Goal: Feedback & Contribution: Leave review/rating

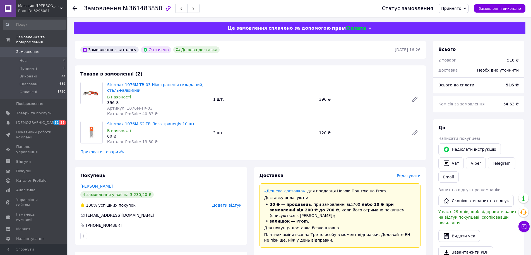
click at [31, 49] on span "Замовлення" at bounding box center [27, 51] width 23 height 5
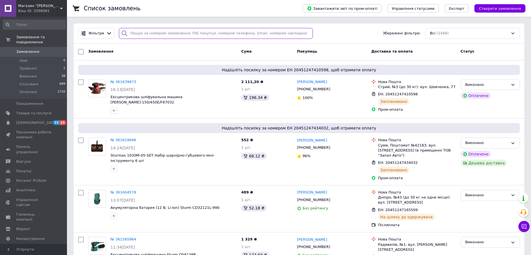
click at [141, 34] on input "search" at bounding box center [216, 33] width 194 height 11
paste input "20451239619661"
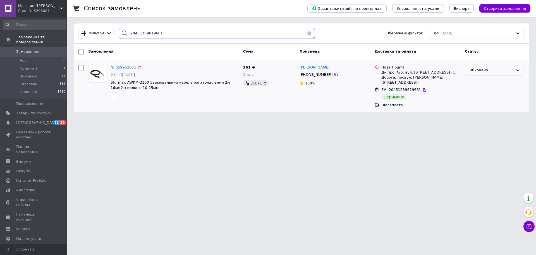
type input "20451239619661"
click at [521, 66] on div "Виконано" at bounding box center [495, 70] width 60 height 11
click at [477, 101] on li "Оплачено" at bounding box center [494, 102] width 59 height 10
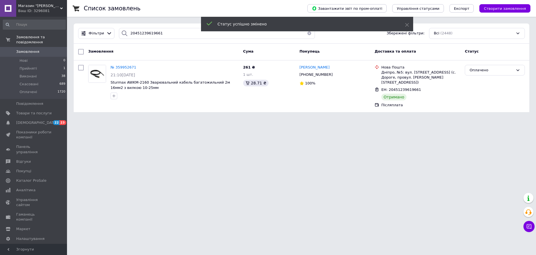
click at [311, 68] on span "[PERSON_NAME]" at bounding box center [315, 67] width 30 height 4
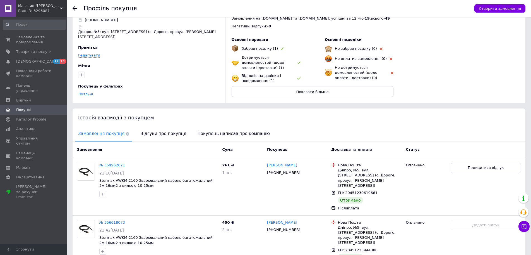
scroll to position [28, 0]
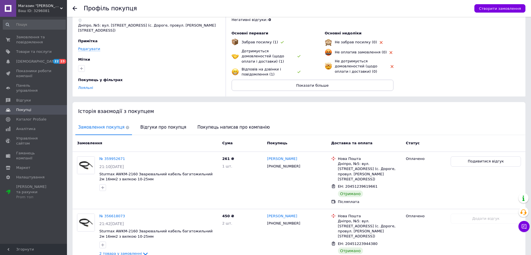
click at [75, 11] on div at bounding box center [78, 8] width 11 height 17
click at [75, 9] on icon at bounding box center [75, 8] width 4 height 4
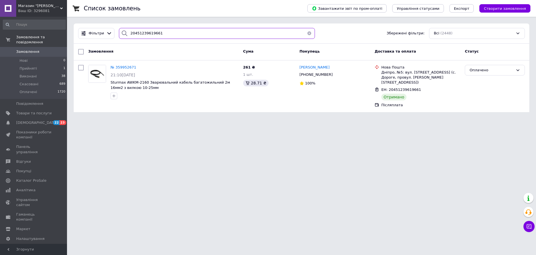
drag, startPoint x: 161, startPoint y: 34, endPoint x: 151, endPoint y: 34, distance: 9.5
click at [119, 33] on div "20451239619661" at bounding box center [217, 33] width 196 height 11
paste input "30923"
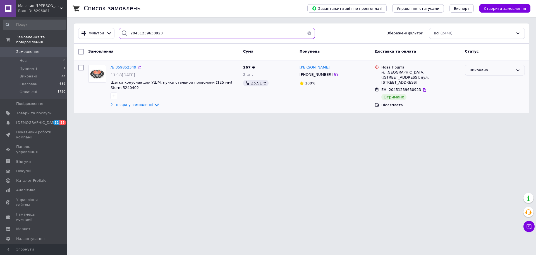
type input "20451239630923"
click at [517, 70] on icon at bounding box center [518, 70] width 4 height 4
click at [484, 102] on li "Оплачено" at bounding box center [494, 102] width 59 height 10
click at [330, 67] on span "[PERSON_NAME]" at bounding box center [315, 67] width 30 height 4
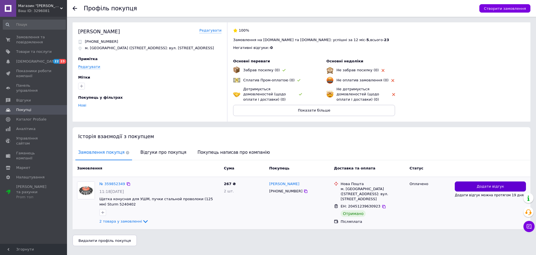
click at [474, 185] on button "Додати відгук" at bounding box center [490, 186] width 71 height 10
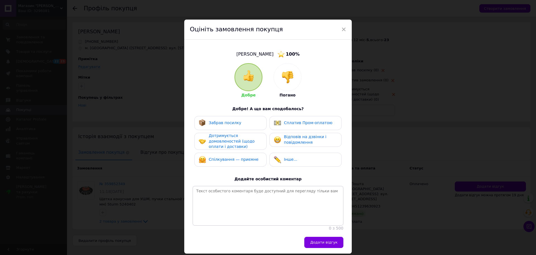
drag, startPoint x: 232, startPoint y: 118, endPoint x: 274, endPoint y: 135, distance: 44.6
click at [233, 118] on div "Забрав посилку" at bounding box center [230, 123] width 72 height 14
drag, startPoint x: 293, startPoint y: 139, endPoint x: 255, endPoint y: 141, distance: 38.1
click at [289, 140] on span "Відповів на дзвінки і повідомлення" at bounding box center [305, 139] width 42 height 10
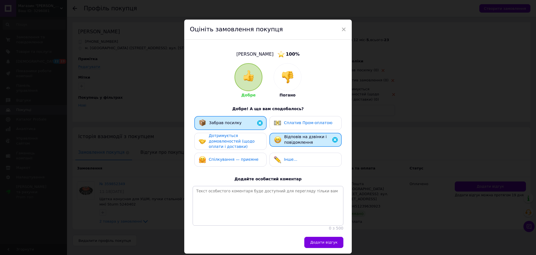
click at [247, 142] on span "Дотримується домовленостей (щодо оплати і доставки)" at bounding box center [232, 140] width 46 height 15
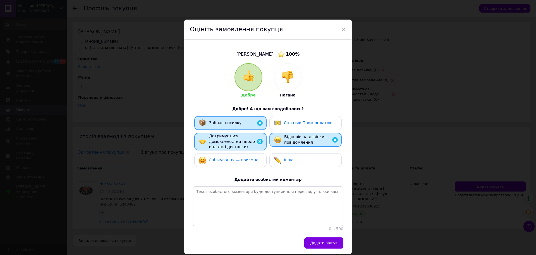
click at [247, 153] on div "Спілкування — приємне" at bounding box center [230, 160] width 72 height 14
click at [317, 245] on span "Додати відгук" at bounding box center [323, 242] width 27 height 4
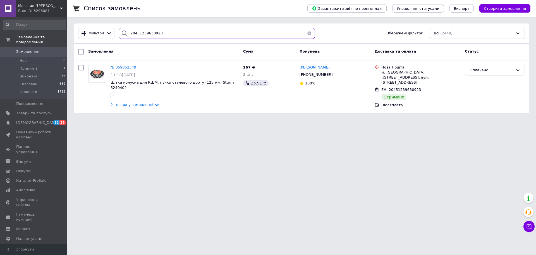
drag, startPoint x: 159, startPoint y: 35, endPoint x: 145, endPoint y: 34, distance: 13.4
click at [112, 33] on div "Фільтри 20451239630923 Збережені фільтри: Всі (2448)" at bounding box center [301, 33] width 451 height 11
paste input "6296364"
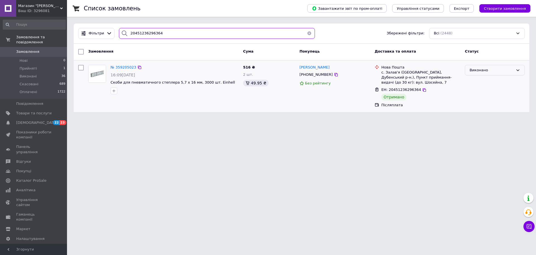
type input "20451236296364"
click at [518, 70] on icon at bounding box center [518, 70] width 4 height 4
click at [479, 102] on li "Оплачено" at bounding box center [494, 102] width 59 height 10
click at [317, 67] on span "[PERSON_NAME]" at bounding box center [315, 67] width 30 height 4
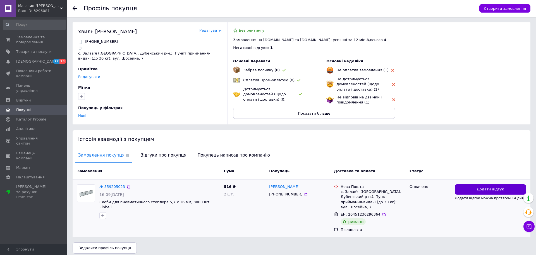
click at [479, 189] on span "Додати відгук" at bounding box center [490, 189] width 27 height 5
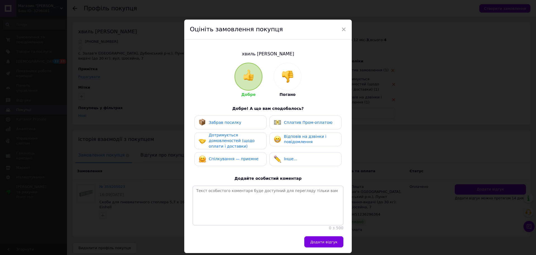
click at [212, 120] on span "Забрав посилку" at bounding box center [225, 122] width 33 height 4
click at [291, 137] on span "Відповів на дзвінки і повідомлення" at bounding box center [305, 139] width 42 height 10
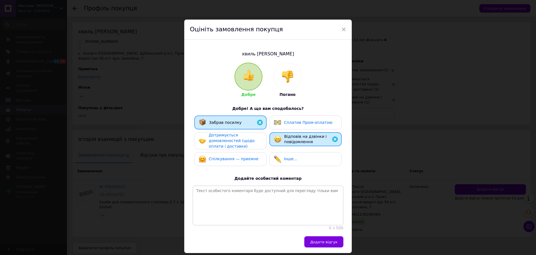
click at [244, 142] on span "Дотримується домовленостей (щодо оплати і доставки)" at bounding box center [232, 140] width 46 height 15
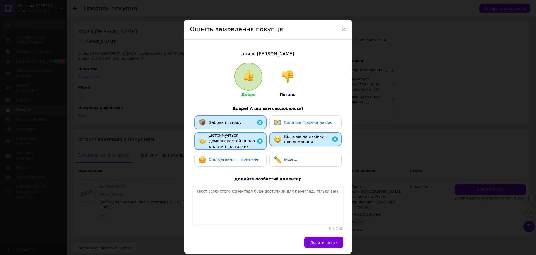
click at [241, 160] on span "Спілкування — приємне" at bounding box center [234, 159] width 50 height 4
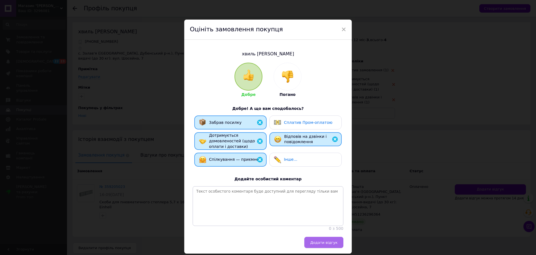
click at [328, 244] on span "Додати відгук" at bounding box center [323, 242] width 27 height 4
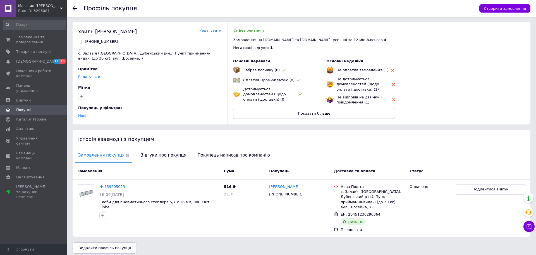
click at [74, 9] on use at bounding box center [75, 8] width 4 height 4
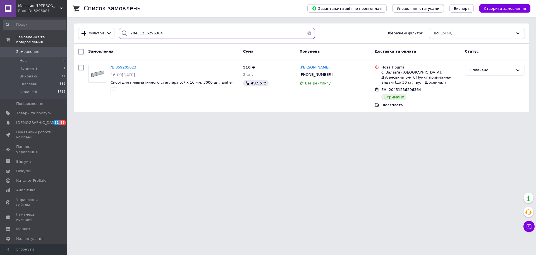
drag, startPoint x: 160, startPoint y: 32, endPoint x: 123, endPoint y: 34, distance: 37.2
click at [123, 34] on div "20451236296364" at bounding box center [217, 33] width 196 height 11
paste input "40816061"
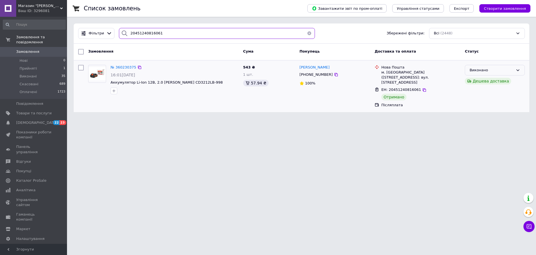
type input "20451240816061"
click at [518, 69] on icon at bounding box center [518, 70] width 4 height 4
click at [483, 103] on li "Оплачено" at bounding box center [494, 102] width 59 height 10
click at [307, 67] on span "[PERSON_NAME]" at bounding box center [315, 67] width 30 height 4
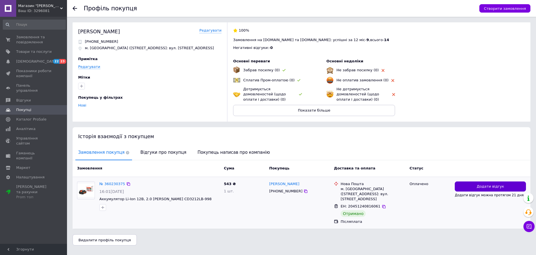
click at [469, 185] on button "Додати відгук" at bounding box center [490, 186] width 71 height 10
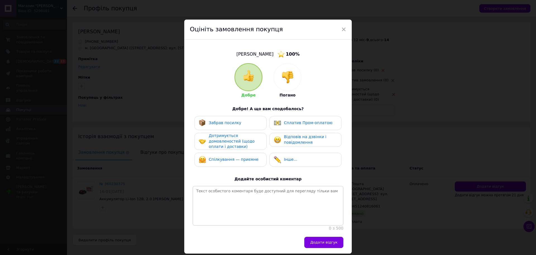
drag, startPoint x: 224, startPoint y: 123, endPoint x: 267, endPoint y: 123, distance: 43.3
click at [224, 123] on span "Забрав посилку" at bounding box center [225, 122] width 33 height 4
click at [294, 123] on span "Сплатив Пром-оплатою" at bounding box center [308, 122] width 49 height 4
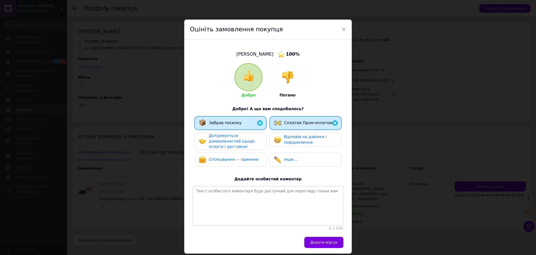
click at [294, 123] on span "Сплатив Пром-оплатою" at bounding box center [308, 122] width 49 height 4
click at [253, 137] on div "Дотримується домовленостей (щодо оплати і доставки)" at bounding box center [235, 141] width 53 height 16
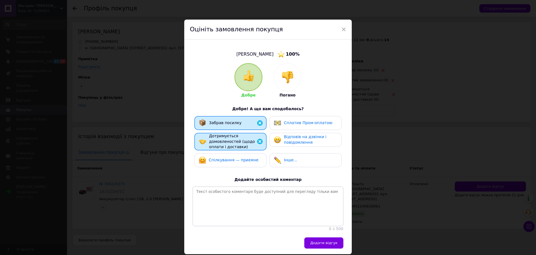
drag, startPoint x: 296, startPoint y: 136, endPoint x: 281, endPoint y: 140, distance: 15.0
click at [295, 136] on span "Відповів на дзвінки і повідомлення" at bounding box center [305, 139] width 42 height 10
click at [249, 156] on div "Спілкування — приємне" at bounding box center [229, 159] width 60 height 7
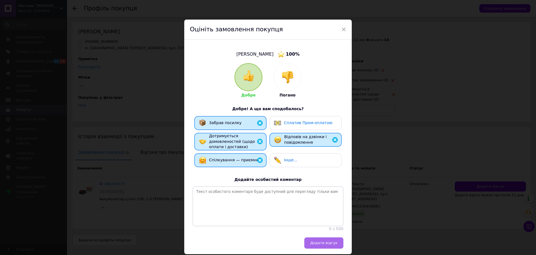
click at [326, 243] on button "Додати відгук" at bounding box center [323, 242] width 39 height 11
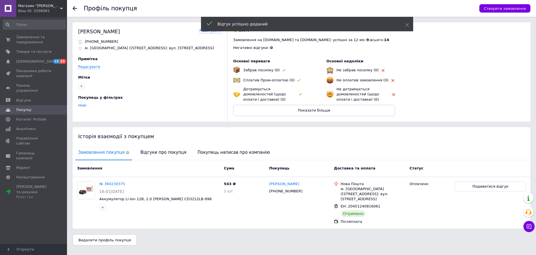
click at [73, 7] on icon at bounding box center [75, 8] width 4 height 4
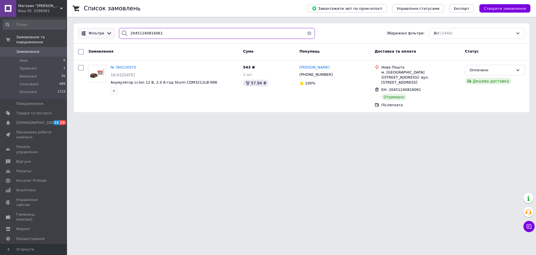
drag, startPoint x: 157, startPoint y: 33, endPoint x: 92, endPoint y: 35, distance: 65.9
click at [92, 35] on div "Фільтри 20451240816061 Збережені фільтри: Всі (2448)" at bounding box center [301, 33] width 451 height 11
paste input "39515216"
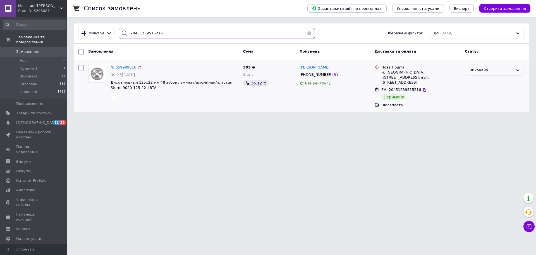
type input "20451239515216"
click at [518, 71] on icon at bounding box center [518, 70] width 3 height 2
click at [487, 103] on li "Оплачено" at bounding box center [494, 102] width 59 height 10
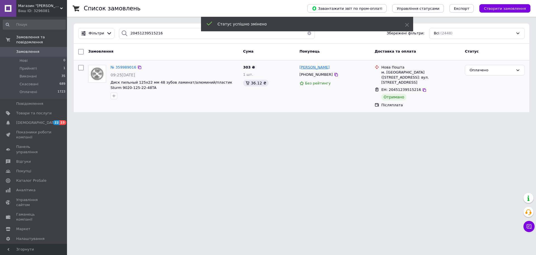
click at [312, 68] on span "[PERSON_NAME]" at bounding box center [315, 67] width 30 height 4
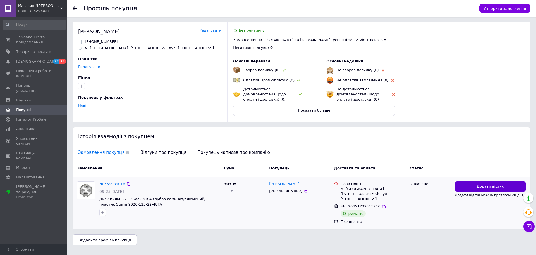
click at [475, 185] on button "Додати відгук" at bounding box center [490, 186] width 71 height 10
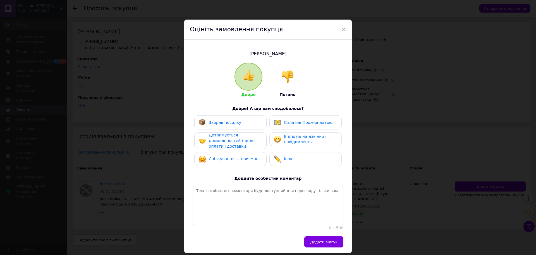
click at [231, 125] on div "Забрав посилку" at bounding box center [225, 123] width 33 height 6
drag, startPoint x: 299, startPoint y: 138, endPoint x: 273, endPoint y: 138, distance: 26.0
click at [298, 138] on span "Відповів на дзвінки і повідомлення" at bounding box center [305, 139] width 42 height 10
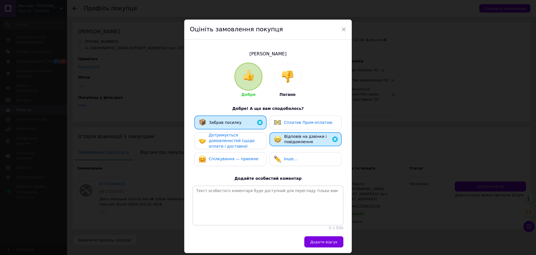
click at [256, 139] on div "Дотримується домовленостей (щодо оплати і доставки)" at bounding box center [235, 140] width 53 height 16
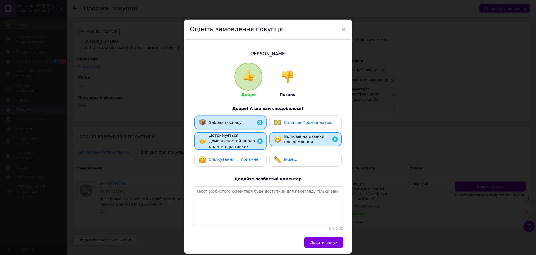
click at [254, 161] on div "Спілкування — приємне" at bounding box center [230, 159] width 63 height 7
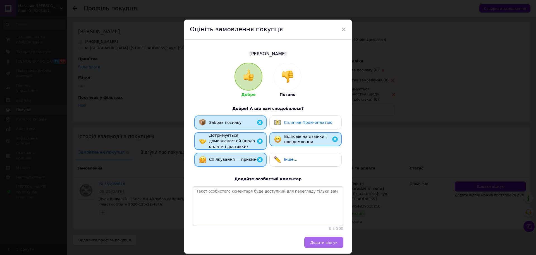
click at [316, 244] on span "Додати відгук" at bounding box center [323, 242] width 27 height 4
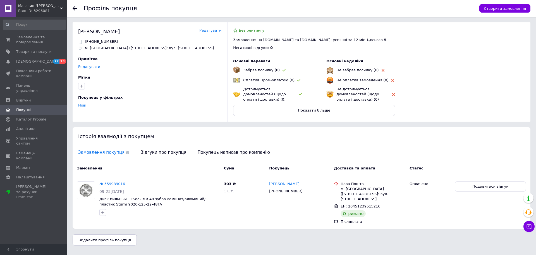
click at [76, 8] on icon at bounding box center [75, 8] width 4 height 4
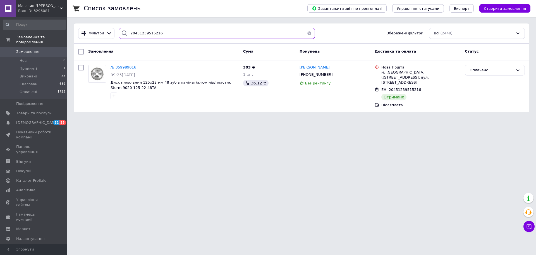
drag, startPoint x: 174, startPoint y: 33, endPoint x: 119, endPoint y: 32, distance: 54.7
click at [119, 32] on div "20451239515216" at bounding box center [217, 33] width 196 height 11
paste input "8713949"
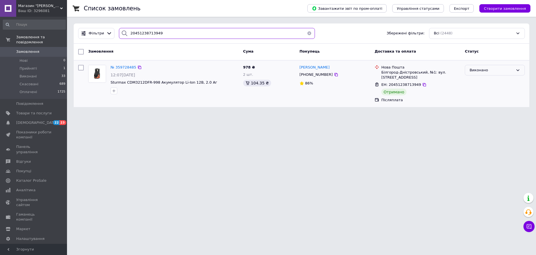
type input "20451238713949"
click at [516, 70] on icon at bounding box center [518, 70] width 4 height 4
click at [484, 103] on li "Оплачено" at bounding box center [494, 102] width 59 height 10
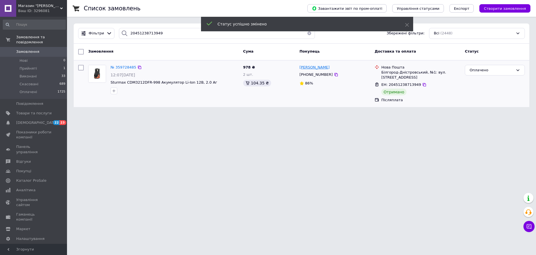
click at [310, 67] on span "[PERSON_NAME]" at bounding box center [315, 67] width 30 height 4
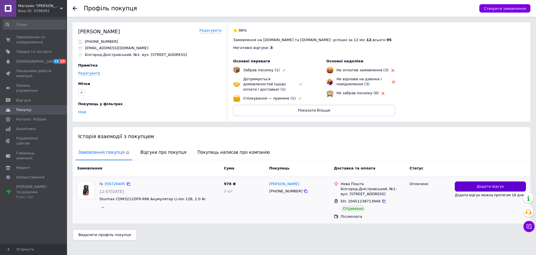
click at [484, 184] on span "Додати відгук" at bounding box center [490, 186] width 27 height 5
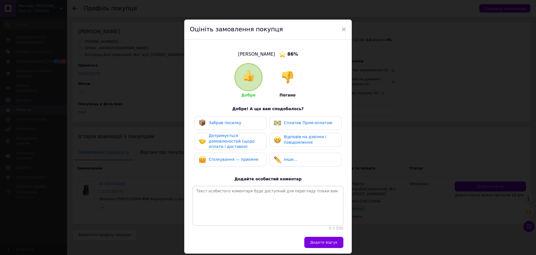
click at [219, 124] on span "Забрав посилку" at bounding box center [225, 122] width 33 height 4
drag, startPoint x: 296, startPoint y: 143, endPoint x: 288, endPoint y: 143, distance: 7.8
click at [294, 143] on span "Відповів на дзвінки і повідомлення" at bounding box center [305, 139] width 42 height 10
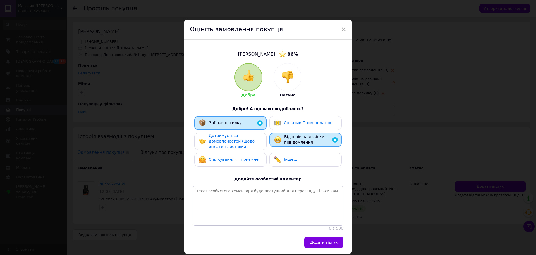
click at [227, 143] on span "Дотримується домовленостей (щодо оплати і доставки)" at bounding box center [232, 140] width 46 height 15
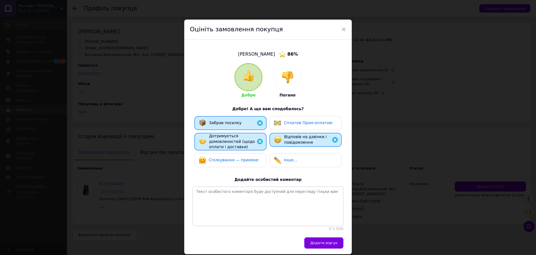
click at [235, 164] on div "Спілкування — приємне" at bounding box center [230, 160] width 72 height 14
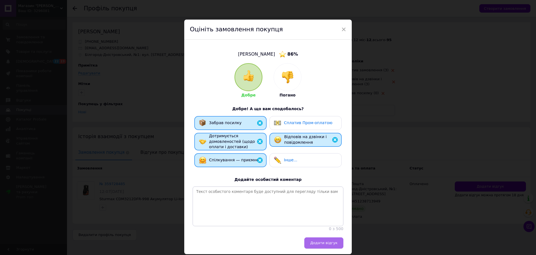
click at [313, 248] on button "Додати відгук" at bounding box center [323, 242] width 39 height 11
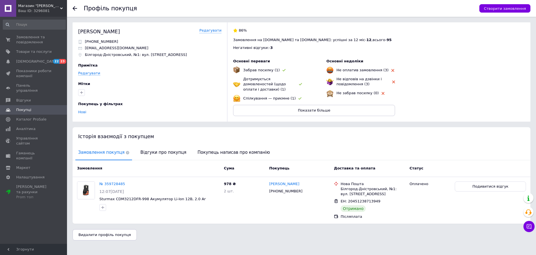
click at [75, 8] on icon at bounding box center [75, 8] width 4 height 4
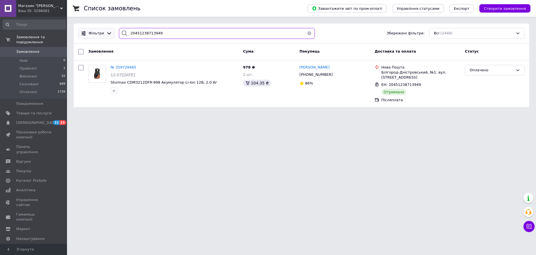
drag, startPoint x: 163, startPoint y: 33, endPoint x: 112, endPoint y: 35, distance: 51.1
click at [102, 34] on div "Фільтри 20451238713949 Збережені фільтри: Всі (2448)" at bounding box center [301, 33] width 451 height 11
click at [159, 31] on input "20451238713949" at bounding box center [217, 33] width 196 height 11
drag, startPoint x: 160, startPoint y: 35, endPoint x: 111, endPoint y: 35, distance: 48.9
click at [111, 35] on div "Фільтри 20451238713949 Збережені фільтри: Всі (2448)" at bounding box center [301, 33] width 451 height 11
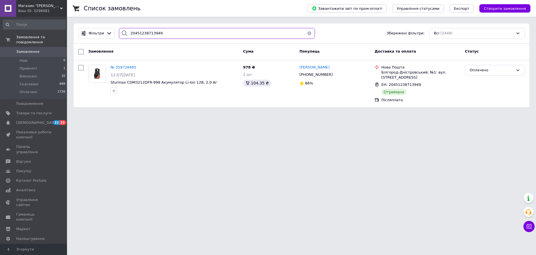
paste input "41625961"
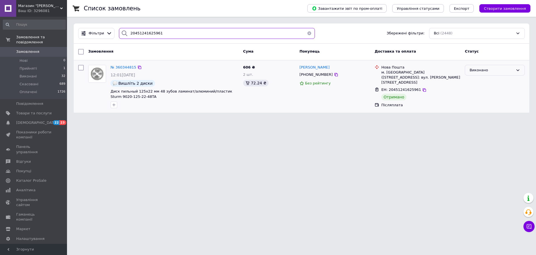
type input "20451241625961"
click at [517, 69] on icon at bounding box center [518, 70] width 4 height 4
click at [489, 102] on li "Оплачено" at bounding box center [494, 102] width 59 height 10
click at [317, 66] on span "[PERSON_NAME]" at bounding box center [315, 67] width 30 height 4
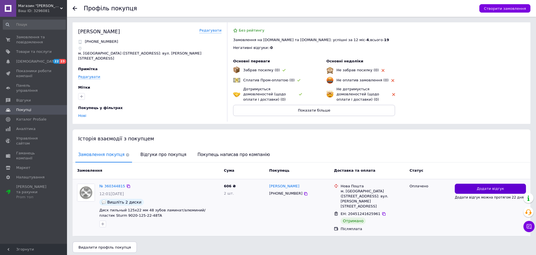
click at [495, 186] on span "Додати відгук" at bounding box center [490, 188] width 27 height 5
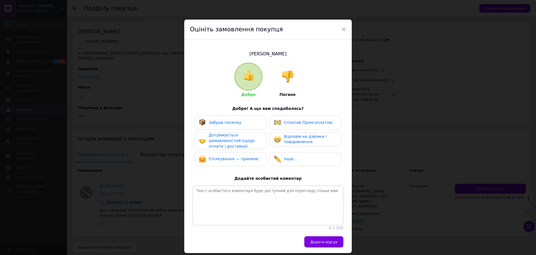
click at [236, 125] on span "Забрав посилку" at bounding box center [225, 122] width 33 height 4
drag, startPoint x: 302, startPoint y: 142, endPoint x: 290, endPoint y: 142, distance: 12.9
click at [303, 142] on span "Відповів на дзвінки і повідомлення" at bounding box center [305, 139] width 42 height 10
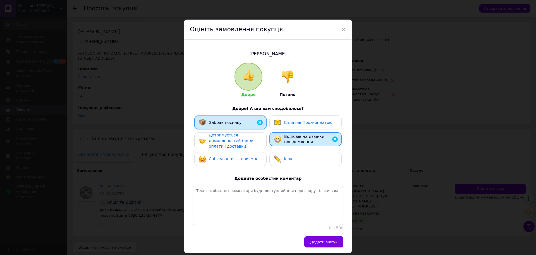
click at [253, 143] on div "Дотримується домовленостей (щодо оплати і доставки)" at bounding box center [235, 140] width 53 height 16
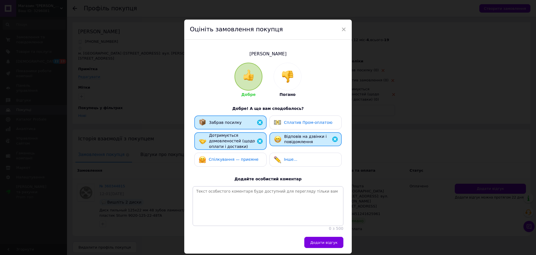
click at [257, 162] on div "Спілкування — приємне" at bounding box center [230, 159] width 63 height 7
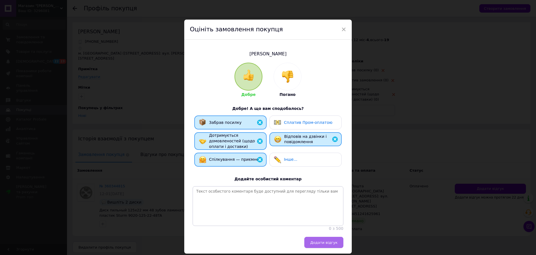
click at [320, 244] on span "Додати відгук" at bounding box center [323, 242] width 27 height 4
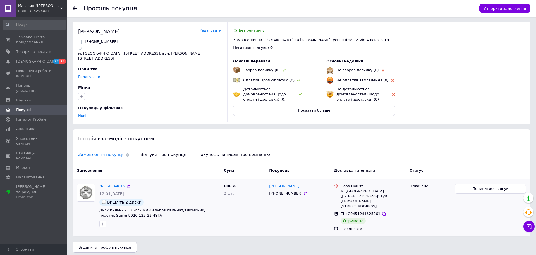
click at [283, 184] on link "[PERSON_NAME]" at bounding box center [284, 185] width 30 height 5
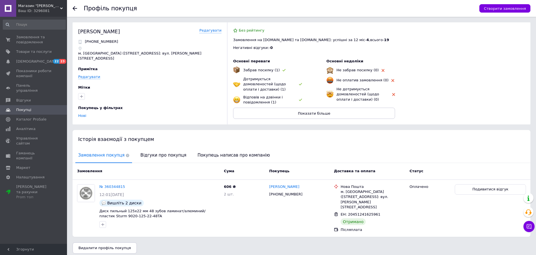
click at [75, 7] on icon at bounding box center [75, 8] width 4 height 4
click at [73, 6] on icon at bounding box center [75, 8] width 4 height 4
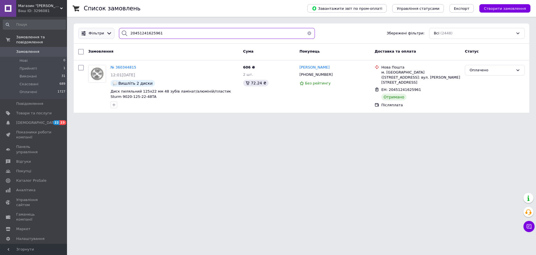
drag, startPoint x: 159, startPoint y: 32, endPoint x: 125, endPoint y: 35, distance: 35.1
click at [86, 35] on div "Фільтри 20451241625961 Збережені фільтри: Всі (2448)" at bounding box center [301, 33] width 451 height 11
paste input "2599989"
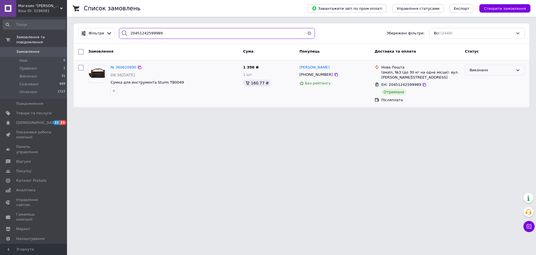
type input "20451242599989"
click at [519, 69] on icon at bounding box center [518, 70] width 4 height 4
click at [479, 103] on li "Оплачено" at bounding box center [494, 102] width 59 height 10
click at [317, 67] on span "[PERSON_NAME]" at bounding box center [315, 67] width 30 height 4
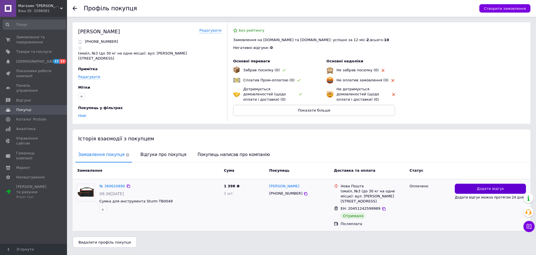
click at [472, 186] on button "Додати відгук" at bounding box center [490, 188] width 71 height 10
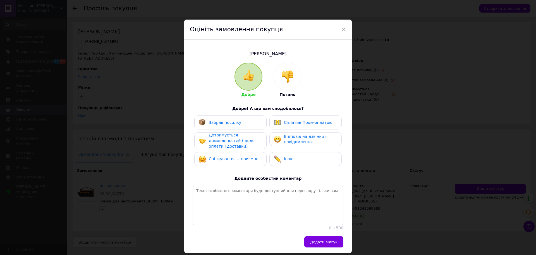
click at [239, 115] on div "Добре Погано Добре! А що вам сподобалось? Забрав посилку Сплатив Пром-оплатою Д…" at bounding box center [268, 147] width 151 height 168
click at [248, 123] on div "Забрав посилку" at bounding box center [230, 122] width 63 height 7
drag, startPoint x: 299, startPoint y: 138, endPoint x: 277, endPoint y: 142, distance: 22.8
click at [299, 138] on span "Відповів на дзвінки і повідомлення" at bounding box center [305, 139] width 42 height 10
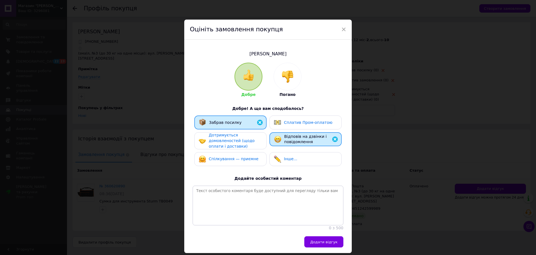
click at [246, 140] on span "Дотримується домовленостей (щодо оплати і доставки)" at bounding box center [232, 140] width 46 height 15
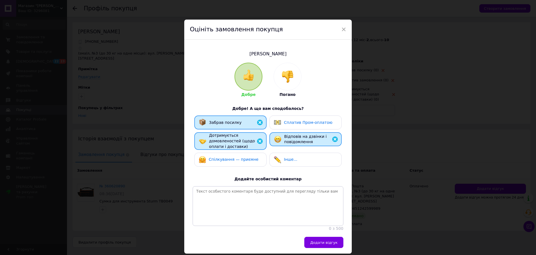
click at [251, 161] on span "Спілкування — приємне" at bounding box center [234, 159] width 50 height 4
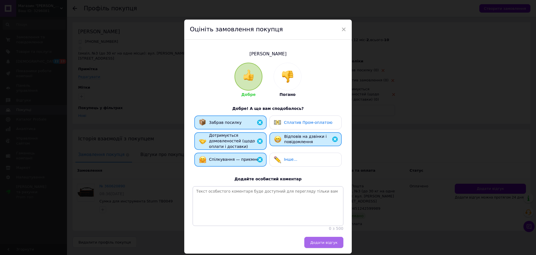
click at [326, 244] on span "Додати відгук" at bounding box center [323, 242] width 27 height 4
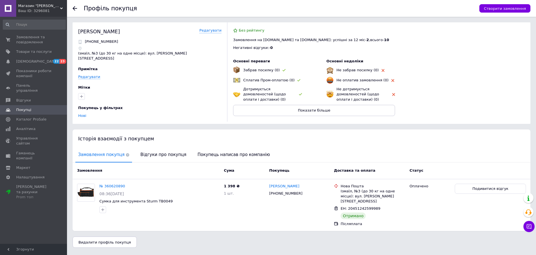
click at [75, 8] on use at bounding box center [75, 8] width 4 height 4
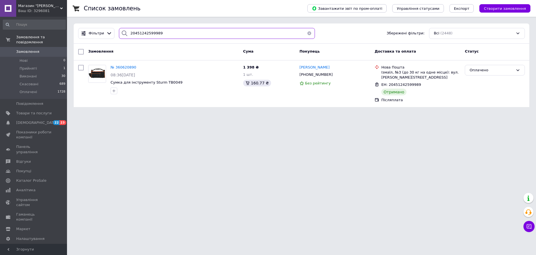
drag, startPoint x: 162, startPoint y: 36, endPoint x: 122, endPoint y: 36, distance: 40.2
click at [117, 34] on div "20451242599989" at bounding box center [217, 33] width 200 height 11
paste input "1275555"
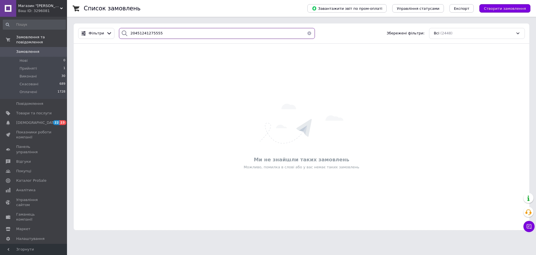
drag, startPoint x: 166, startPoint y: 35, endPoint x: 113, endPoint y: 34, distance: 52.5
click at [113, 34] on div "Фільтри 20451241275555 Збережені фільтри: Всі (2448)" at bounding box center [301, 33] width 451 height 11
drag, startPoint x: 159, startPoint y: 35, endPoint x: 105, endPoint y: 33, distance: 54.2
click at [105, 33] on div "Фільтри 20451241275555 Збережені фільтри: Всі (2448)" at bounding box center [301, 33] width 451 height 11
paste input "264960"
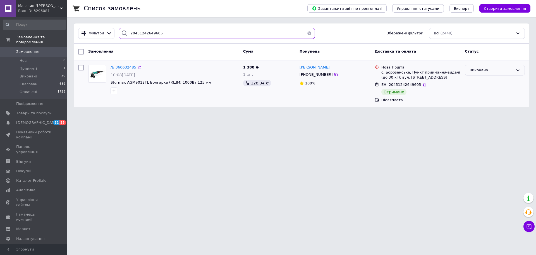
type input "20451242649605"
click at [518, 70] on icon at bounding box center [518, 70] width 4 height 4
click at [485, 104] on li "Оплачено" at bounding box center [494, 102] width 59 height 10
click at [315, 67] on span "[PERSON_NAME]" at bounding box center [315, 67] width 30 height 4
